Goal: Communication & Community: Answer question/provide support

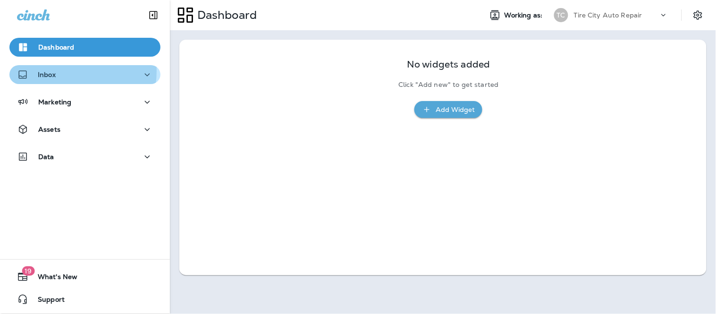
click at [53, 71] on p "Inbox" at bounding box center [47, 75] width 18 height 8
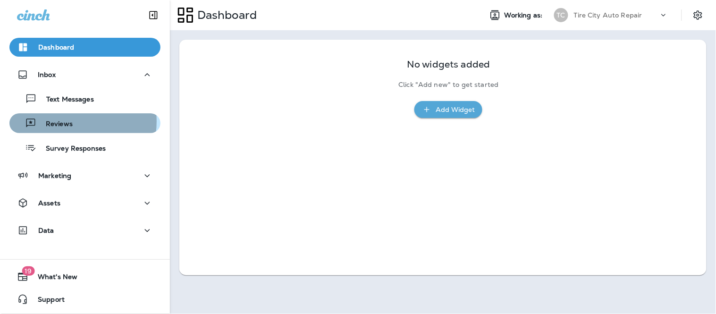
click at [64, 121] on p "Reviews" at bounding box center [54, 124] width 36 height 9
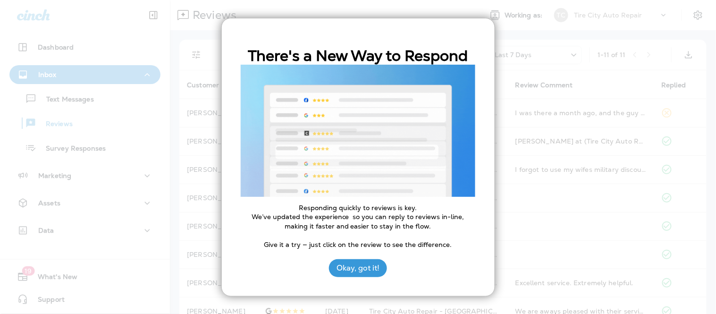
click at [505, 164] on div at bounding box center [358, 157] width 716 height 314
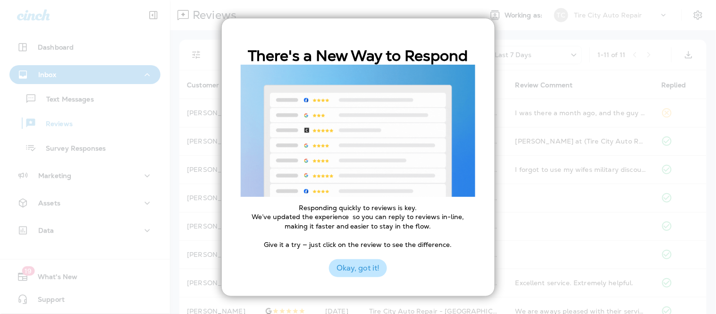
click at [355, 264] on button "Okay, got it!" at bounding box center [358, 268] width 58 height 18
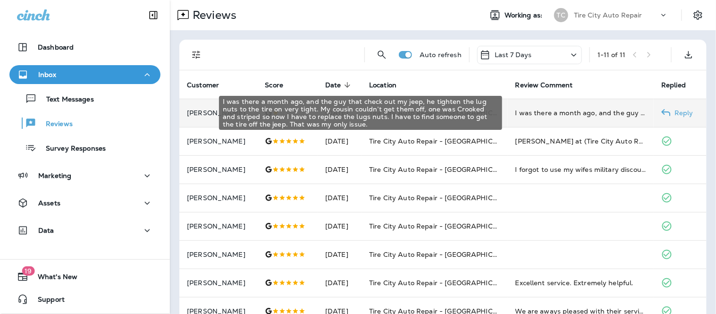
click at [516, 115] on div "I was there a month ago, and the guy that check out my jeep, he tighten the lug…" at bounding box center [581, 112] width 131 height 9
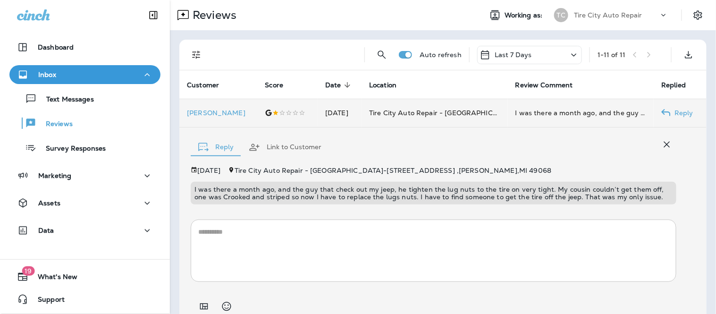
scroll to position [38, 0]
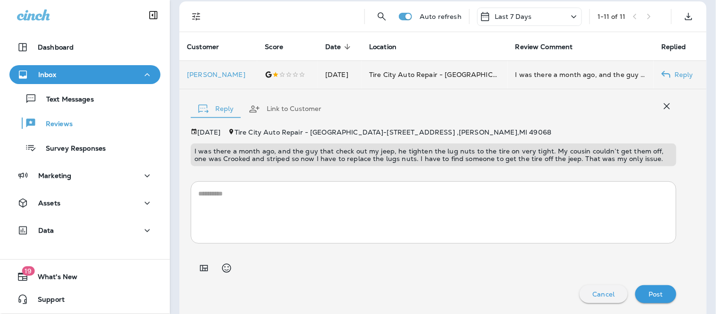
click at [662, 104] on icon "button" at bounding box center [667, 106] width 11 height 11
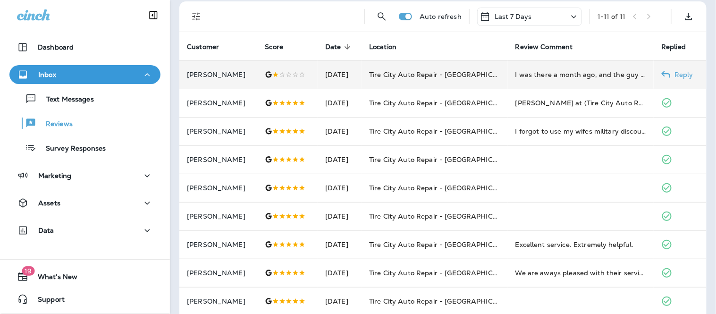
click at [588, 67] on td "I was there a month ago, and the guy that check out my jeep, he tighten the lug…" at bounding box center [581, 74] width 146 height 28
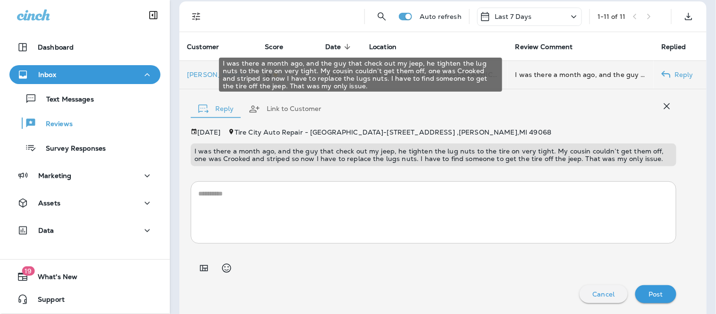
click at [622, 76] on div "I was there a month ago, and the guy that check out my jeep, he tighten the lug…" at bounding box center [581, 74] width 131 height 9
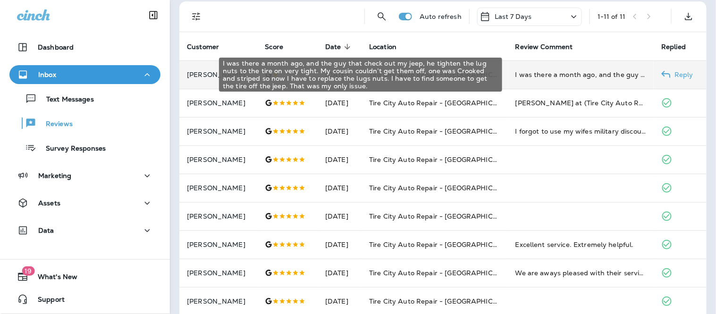
click at [622, 76] on div "I was there a month ago, and the guy that check out my jeep, he tighten the lug…" at bounding box center [581, 74] width 131 height 9
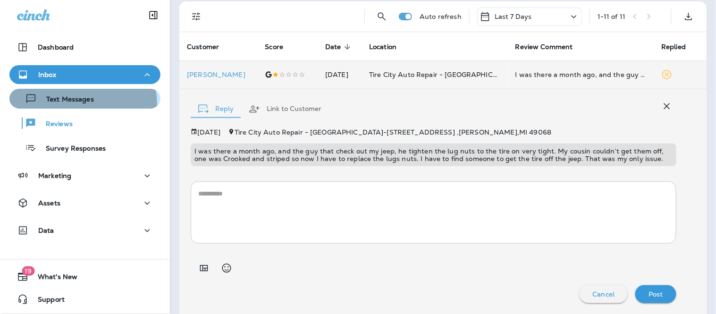
click at [68, 104] on div "Text Messages" at bounding box center [53, 99] width 81 height 14
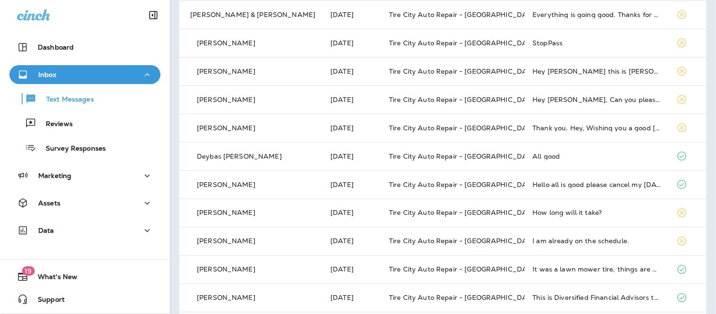
scroll to position [265, 0]
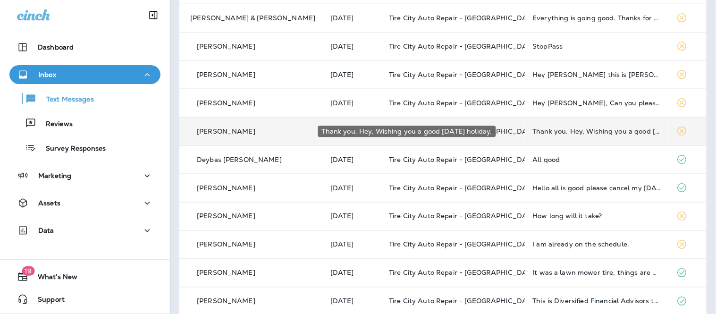
click at [617, 128] on div "Thank you. Hey, Wishing you a good [DATE] holiday." at bounding box center [597, 132] width 128 height 8
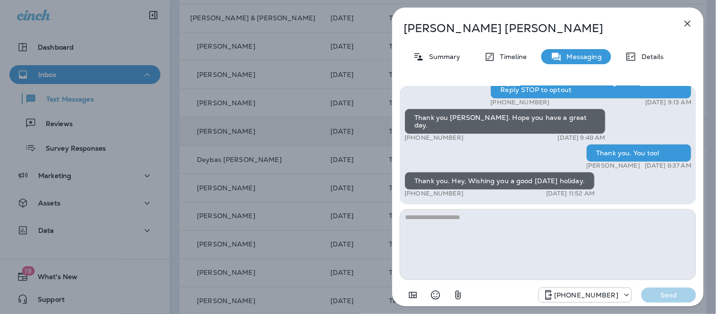
click at [678, 22] on div "[PERSON_NAME] Summary Timeline Messaging Details Hey [PERSON_NAME]! Just a head…" at bounding box center [548, 160] width 312 height 305
click at [695, 15] on div "[PERSON_NAME] Summary Timeline Messaging Details Hey [PERSON_NAME]! Just a head…" at bounding box center [548, 160] width 312 height 305
click at [690, 20] on icon "button" at bounding box center [687, 23] width 11 height 11
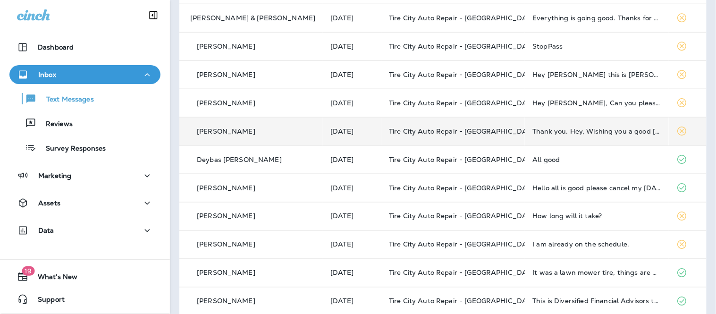
click at [533, 103] on div "Hey [PERSON_NAME], Can you please run the vin. I'm still in [PERSON_NAME] and c…" at bounding box center [597, 103] width 128 height 8
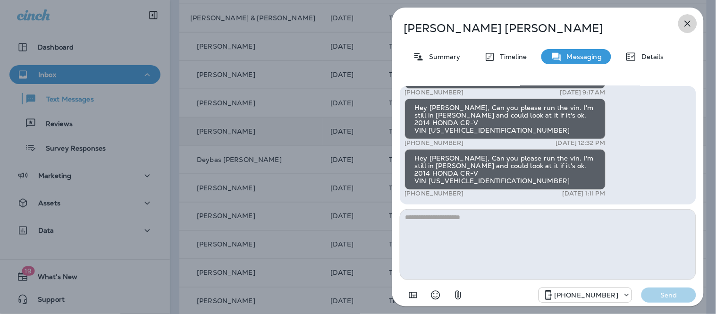
click at [693, 24] on icon "button" at bounding box center [687, 23] width 11 height 11
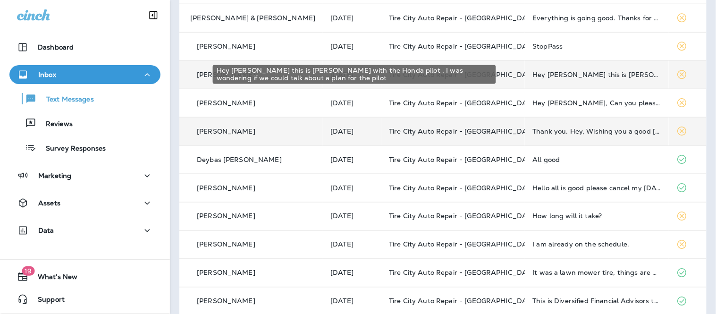
click at [570, 73] on div "Hey [PERSON_NAME] this is [PERSON_NAME] with the Honda pilot , I was wondering …" at bounding box center [597, 75] width 128 height 8
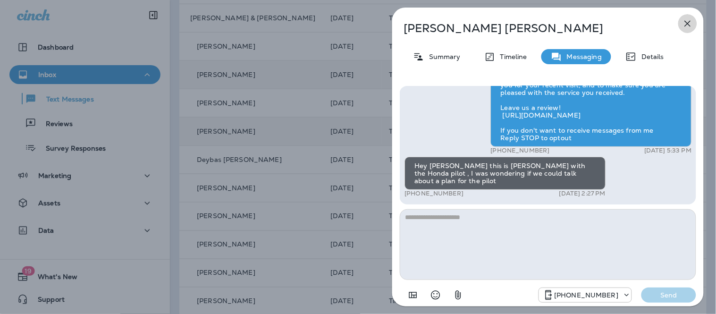
click at [693, 29] on icon "button" at bounding box center [687, 23] width 11 height 11
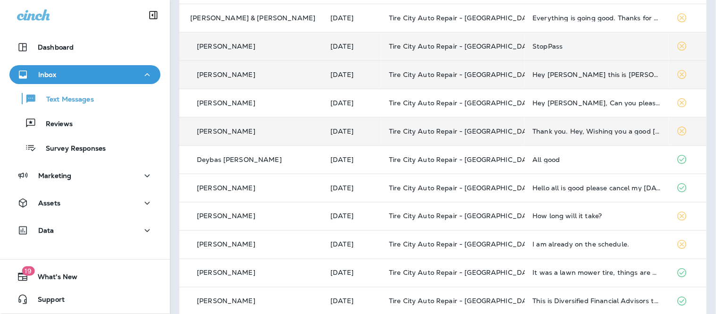
click at [622, 33] on td "StopPass" at bounding box center [597, 46] width 144 height 28
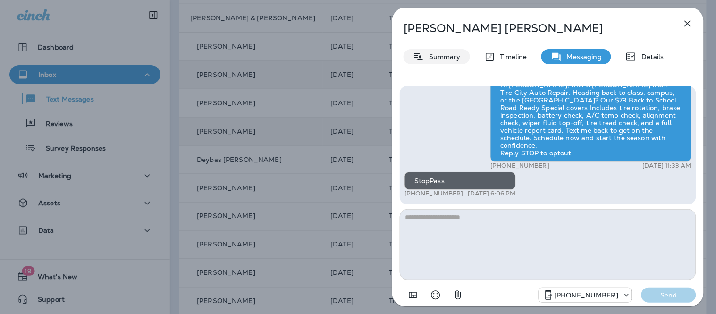
click at [447, 60] on div "Summary" at bounding box center [437, 56] width 67 height 15
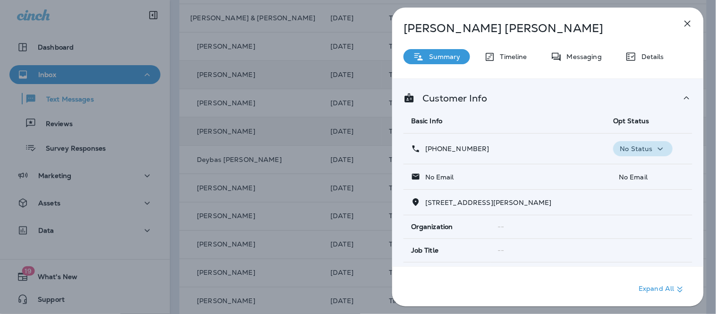
click at [655, 152] on icon "button" at bounding box center [660, 149] width 11 height 12
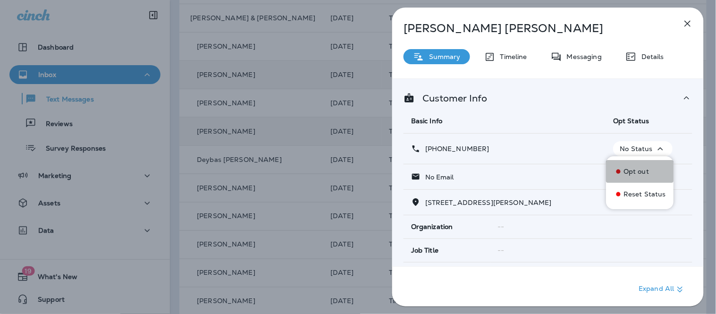
click at [643, 162] on button "Opt out" at bounding box center [640, 171] width 68 height 23
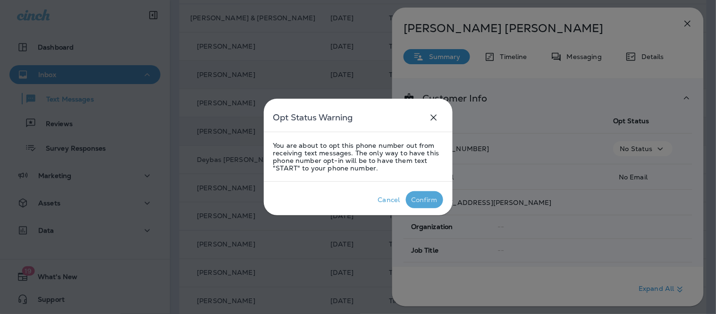
click at [430, 196] on div "Confirm" at bounding box center [425, 200] width 26 height 8
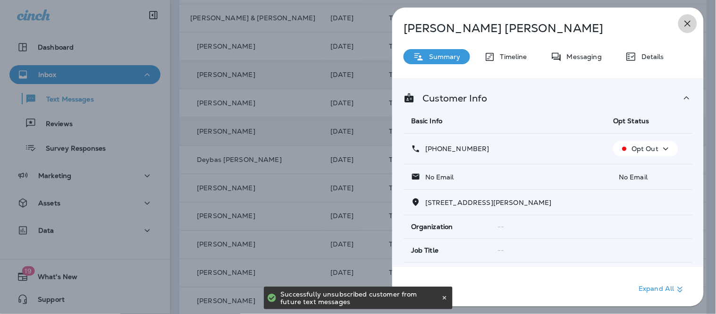
click at [686, 23] on icon "button" at bounding box center [687, 23] width 11 height 11
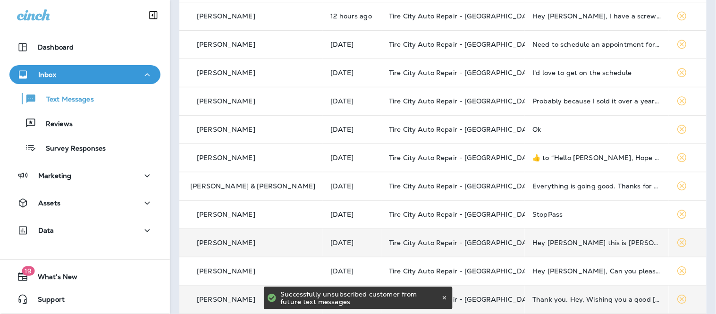
scroll to position [76, 0]
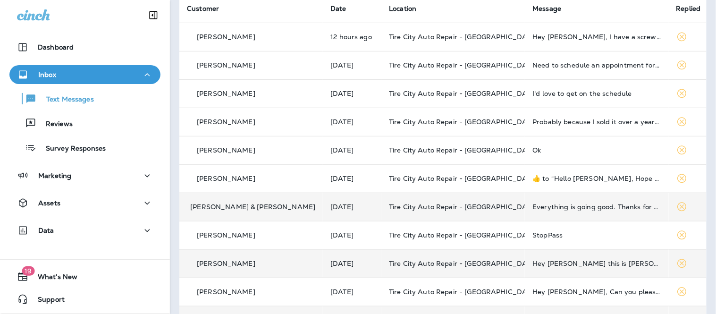
click at [573, 193] on td "Everything is going good. Thanks for checking." at bounding box center [597, 207] width 144 height 28
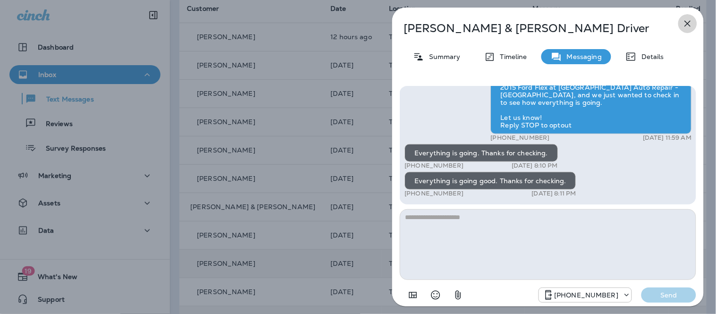
click at [692, 19] on icon "button" at bounding box center [687, 23] width 11 height 11
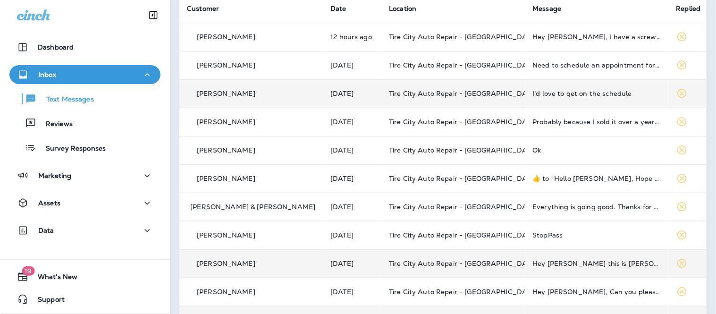
click at [579, 93] on div "I'd love to get on the schedule" at bounding box center [597, 94] width 128 height 8
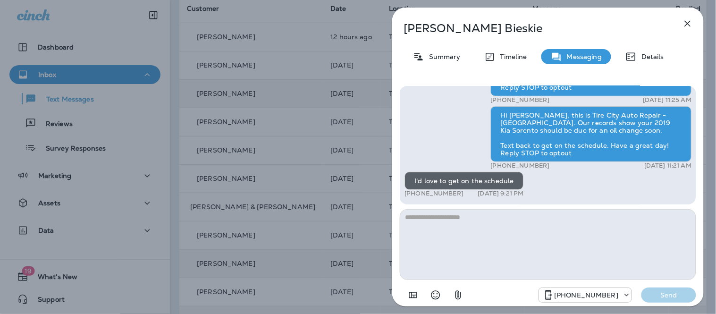
click at [483, 227] on textarea at bounding box center [548, 244] width 297 height 71
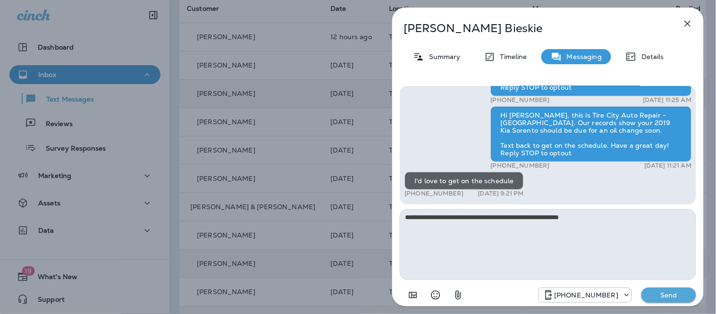
type textarea "**********"
click at [662, 296] on p "Send" at bounding box center [669, 295] width 40 height 9
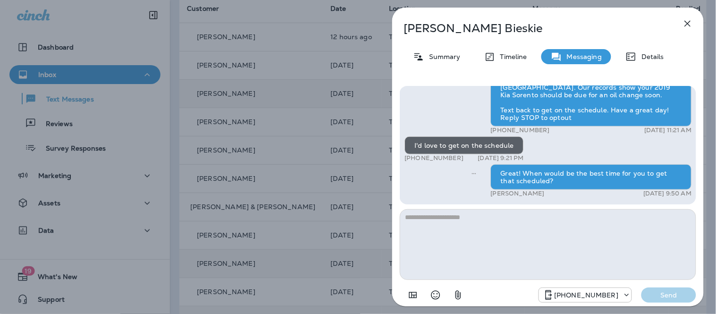
click at [690, 16] on button "button" at bounding box center [688, 23] width 19 height 19
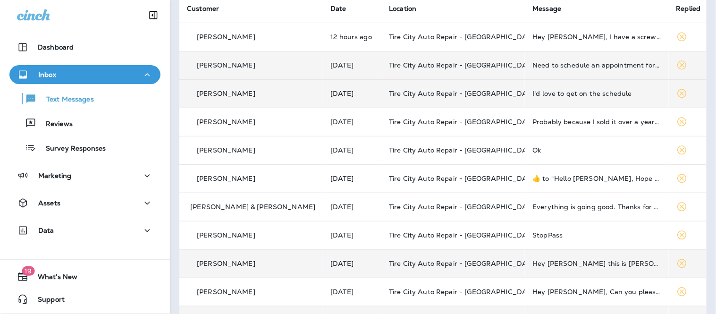
click at [600, 57] on td "Need to schedule an appointment for an oil change" at bounding box center [597, 65] width 144 height 28
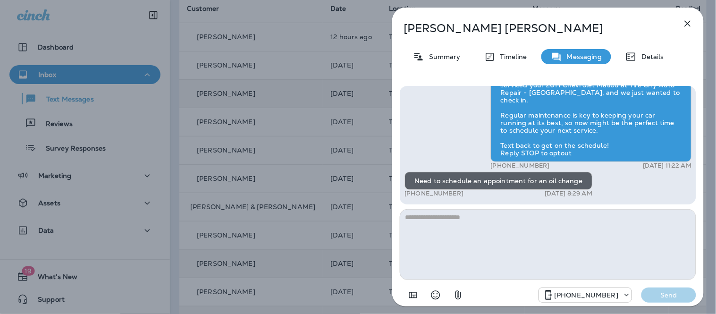
click at [476, 234] on textarea at bounding box center [548, 244] width 297 height 71
type textarea "**********"
click at [664, 292] on p "Send" at bounding box center [669, 295] width 40 height 9
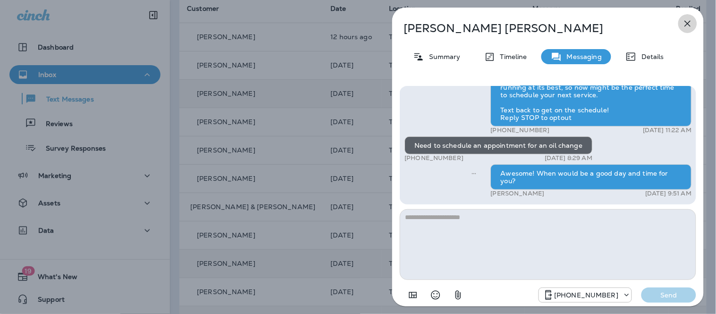
click at [687, 25] on icon "button" at bounding box center [687, 23] width 11 height 11
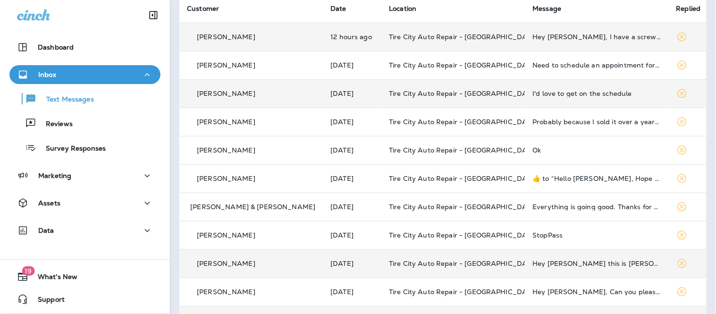
click at [605, 44] on td "Hey [PERSON_NAME], I have a screw in a tire on my Atlas. Slow leak. Can you rem…" at bounding box center [597, 37] width 144 height 28
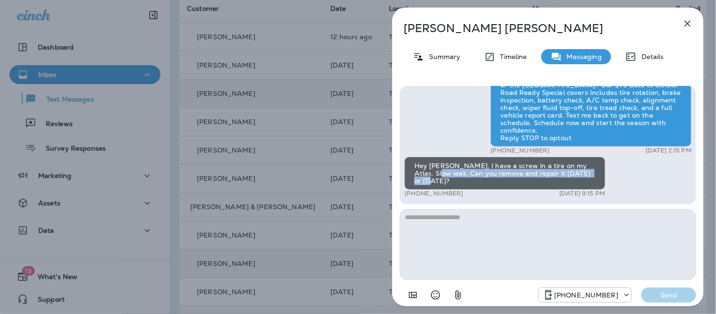
drag, startPoint x: 697, startPoint y: 185, endPoint x: 694, endPoint y: 172, distance: 13.0
click at [694, 172] on div "Hey [PERSON_NAME], this is [PERSON_NAME] from Tire City Tire Pros - [PERSON_NAM…" at bounding box center [548, 145] width 297 height 119
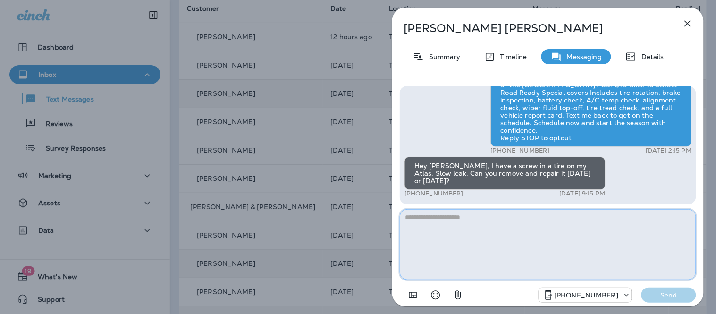
click at [635, 228] on textarea at bounding box center [548, 244] width 297 height 71
click at [544, 233] on textarea at bounding box center [548, 244] width 297 height 71
type textarea "**********"
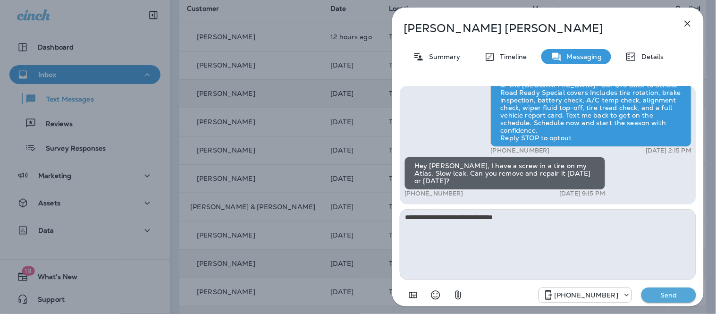
click at [686, 287] on div "[PHONE_NUMBER] Send" at bounding box center [548, 292] width 297 height 25
click at [672, 289] on button "Send" at bounding box center [669, 295] width 55 height 15
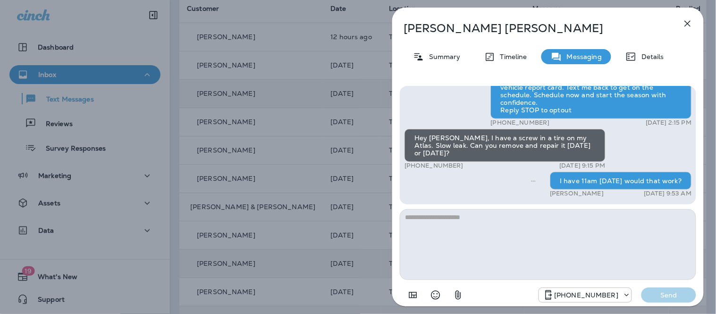
click at [688, 18] on icon "button" at bounding box center [687, 23] width 11 height 11
